Goal: Navigation & Orientation: Go to known website

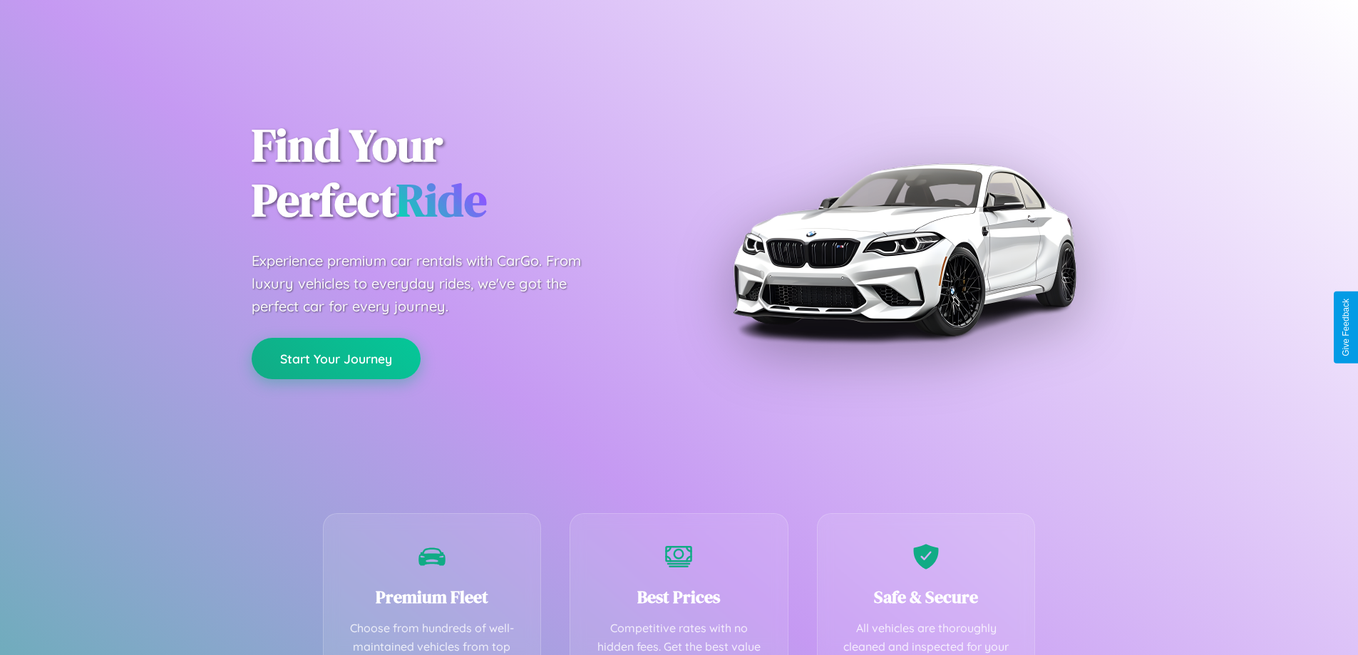
click at [336, 359] on button "Start Your Journey" at bounding box center [336, 358] width 169 height 41
click at [336, 358] on button "Start Your Journey" at bounding box center [336, 358] width 169 height 41
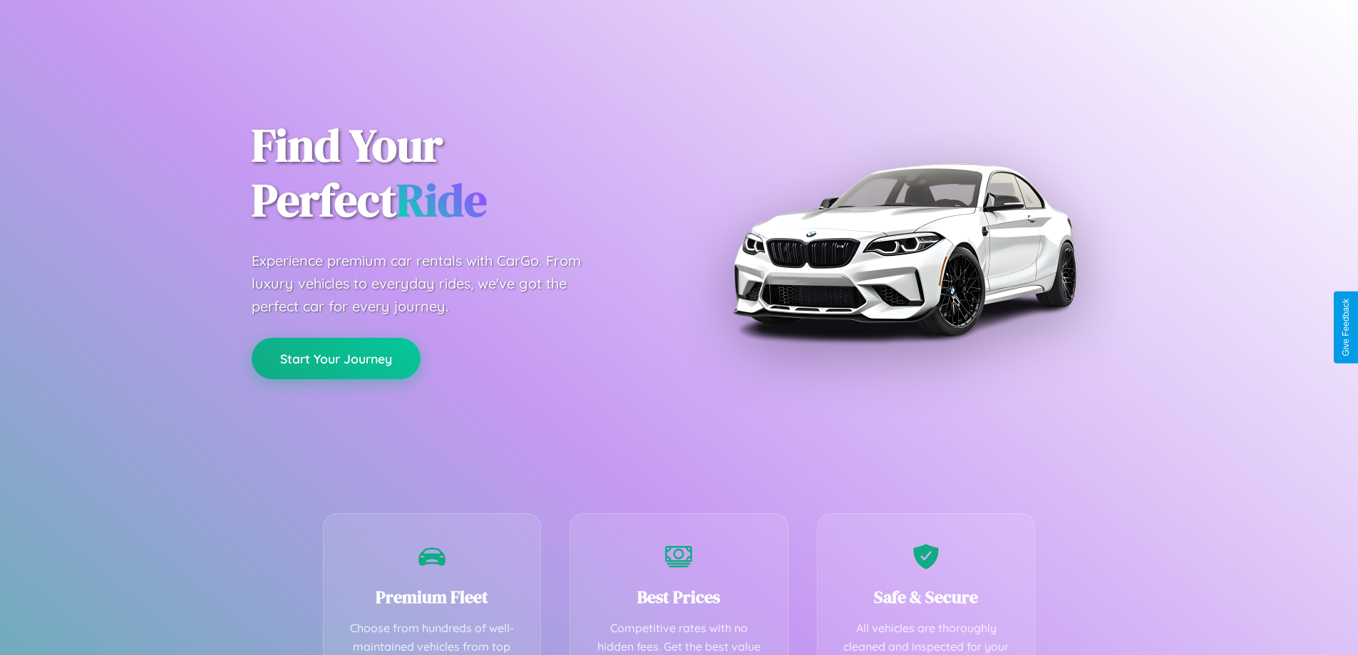
click at [336, 358] on button "Start Your Journey" at bounding box center [336, 358] width 169 height 41
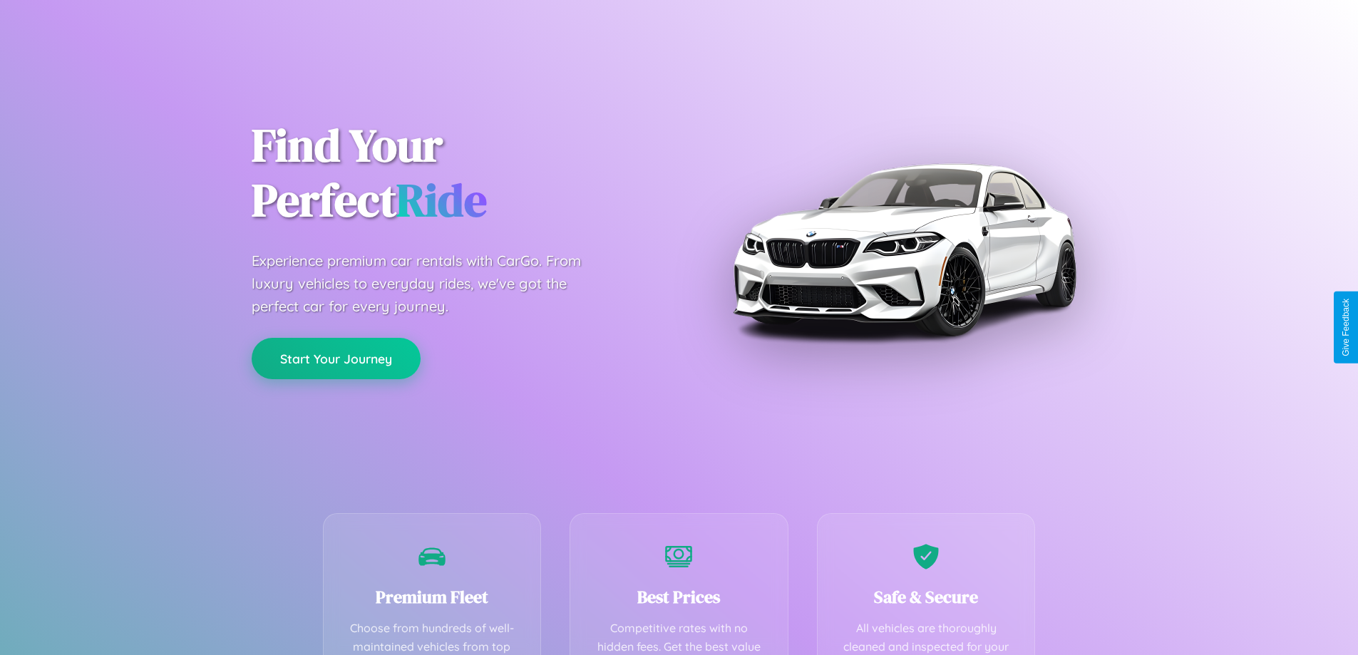
click at [336, 358] on button "Start Your Journey" at bounding box center [336, 358] width 169 height 41
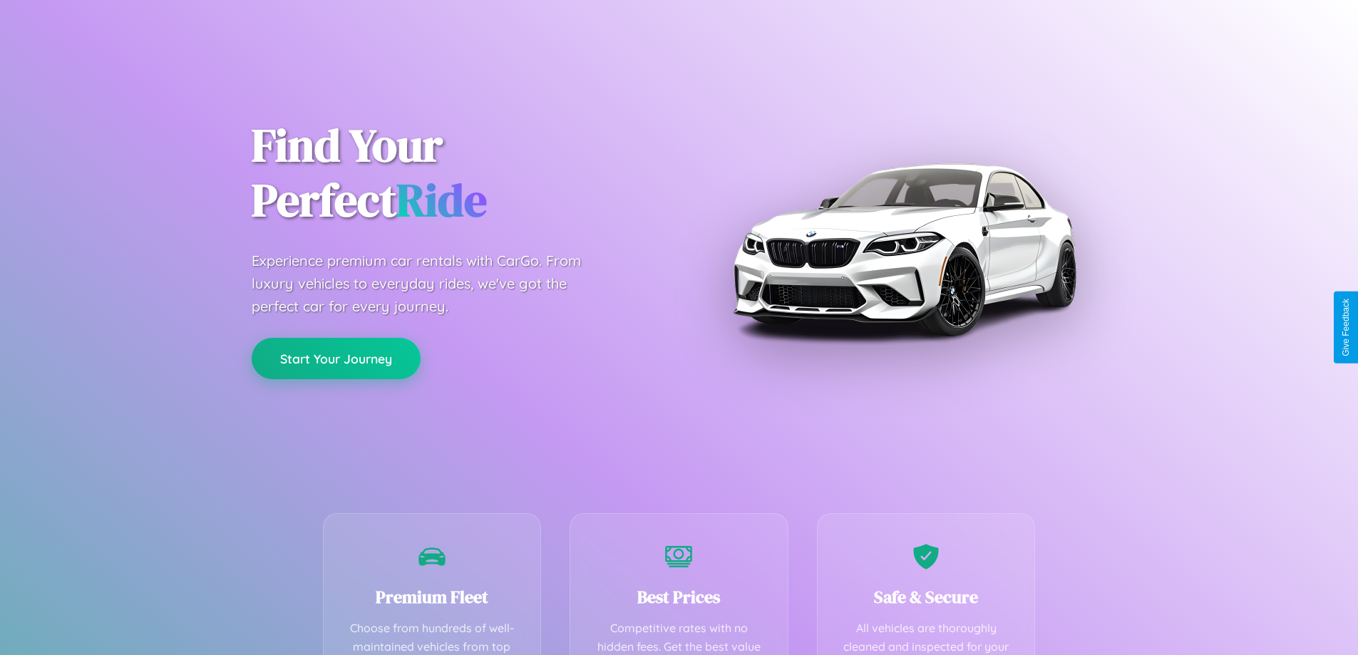
click at [336, 358] on button "Start Your Journey" at bounding box center [336, 358] width 169 height 41
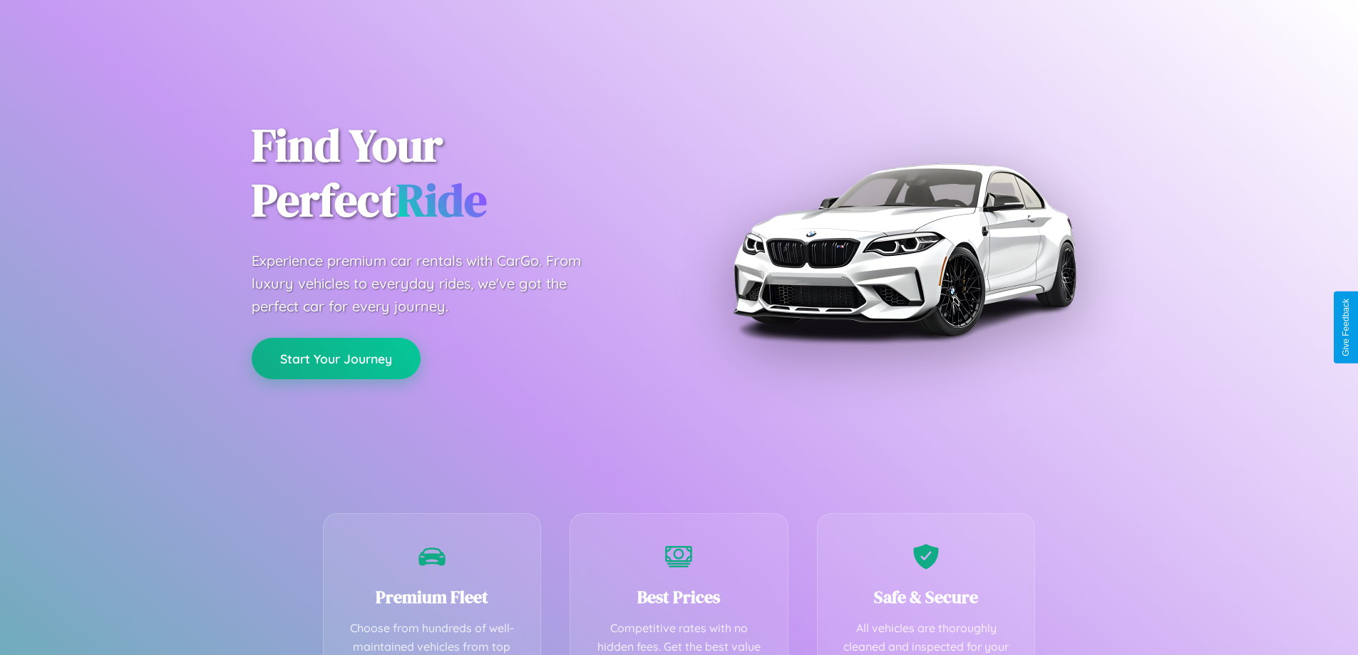
click at [336, 358] on button "Start Your Journey" at bounding box center [336, 358] width 169 height 41
